Goal: Unclear

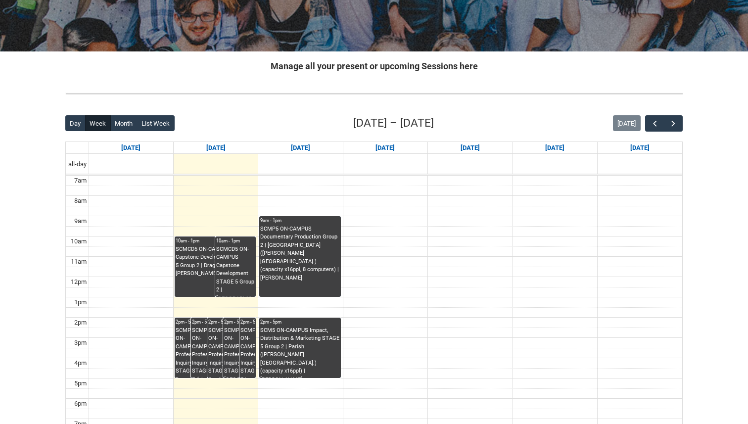
scroll to position [148, 0]
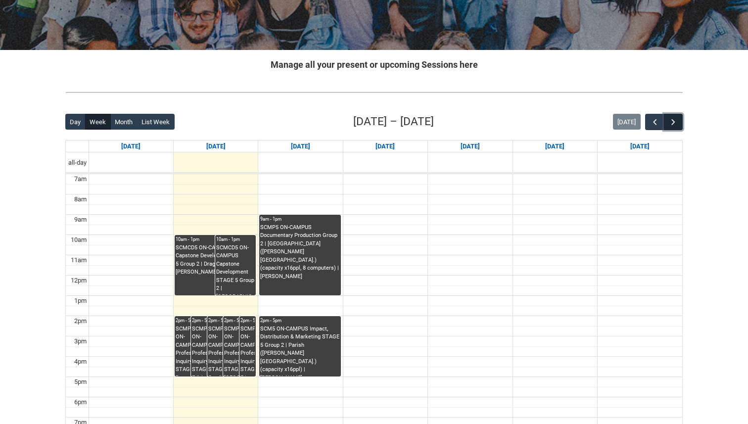
click at [675, 119] on span "button" at bounding box center [674, 122] width 10 height 10
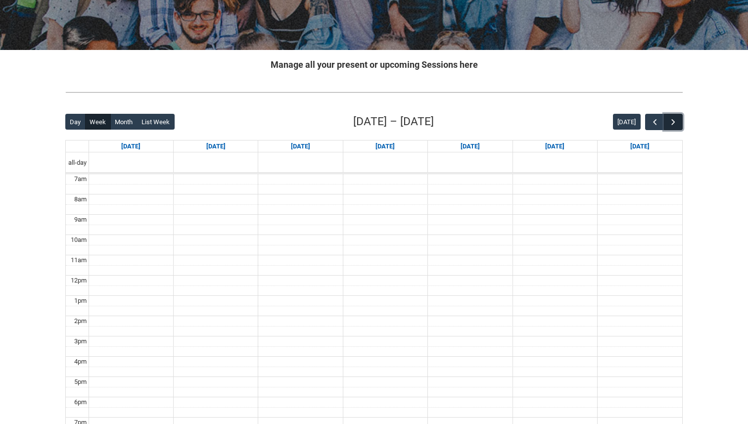
click at [675, 119] on span "button" at bounding box center [674, 122] width 10 height 10
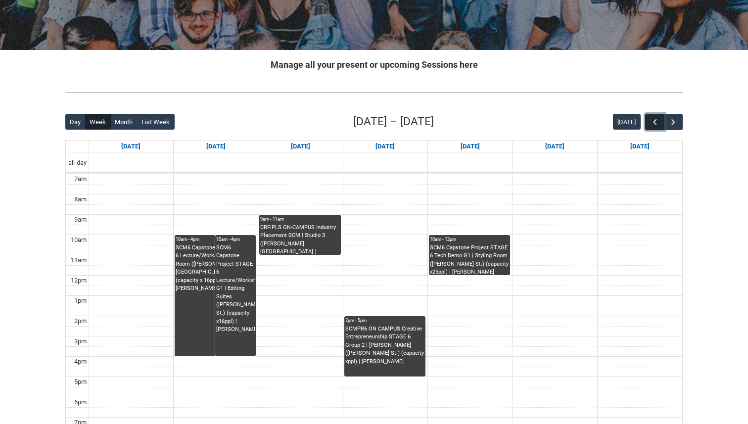
click at [653, 127] on span "button" at bounding box center [655, 122] width 10 height 10
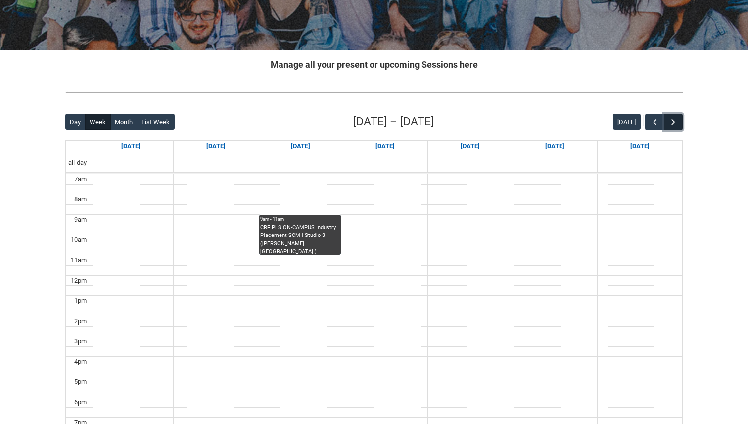
click at [678, 125] on span "button" at bounding box center [674, 122] width 10 height 10
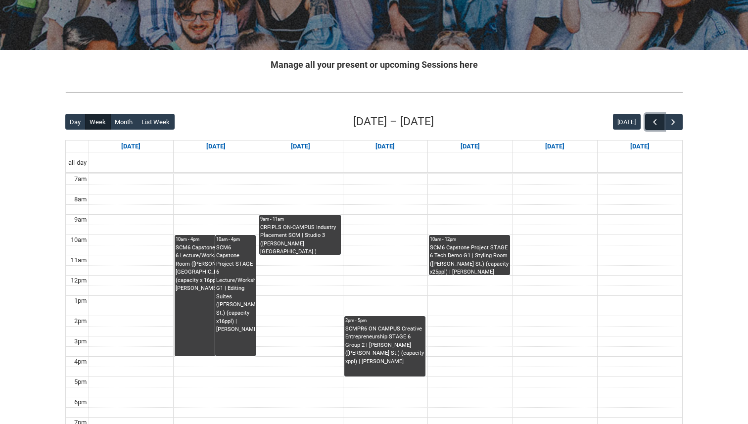
click at [656, 118] on span "button" at bounding box center [655, 122] width 10 height 10
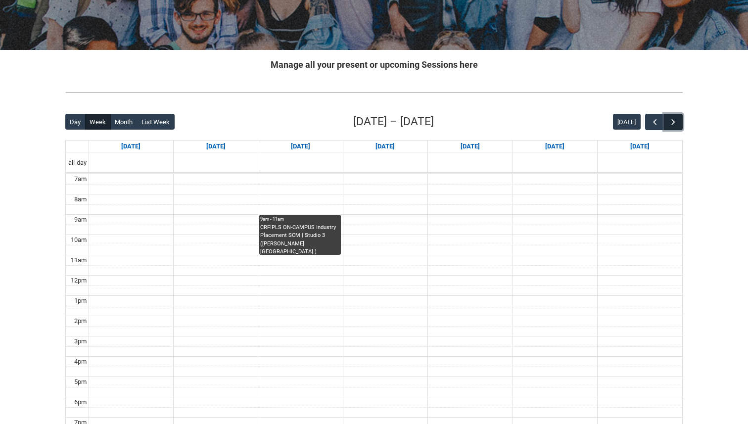
click at [672, 124] on span "button" at bounding box center [674, 122] width 10 height 10
